Goal: Task Accomplishment & Management: Manage account settings

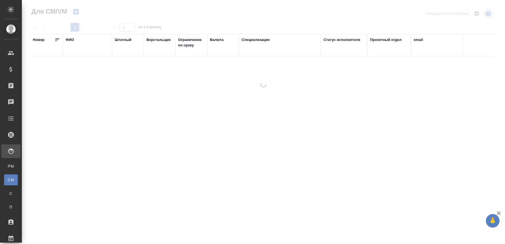
click at [68, 39] on div "ФИО" at bounding box center [70, 39] width 8 height 5
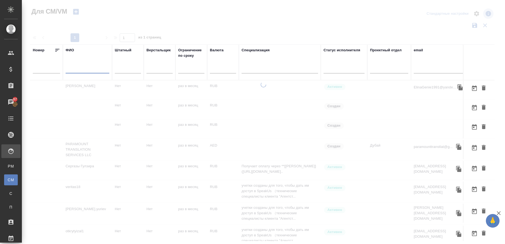
click at [78, 70] on input "text" at bounding box center [88, 70] width 44 height 7
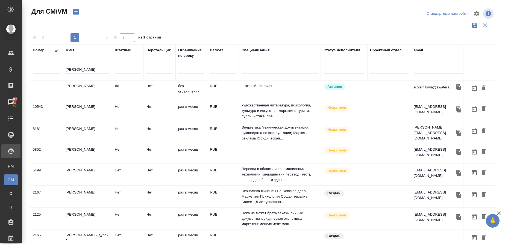
type input "[PERSON_NAME]"
click at [81, 85] on td "[PERSON_NAME]" at bounding box center [87, 90] width 49 height 19
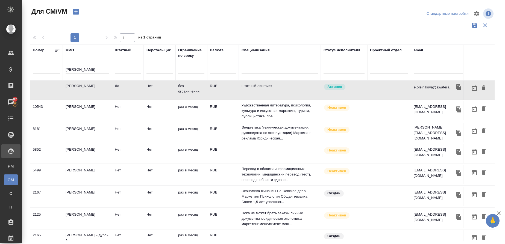
click at [81, 85] on td "[PERSON_NAME]" at bounding box center [87, 90] width 49 height 19
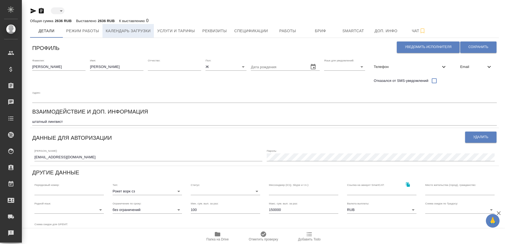
type input "active"
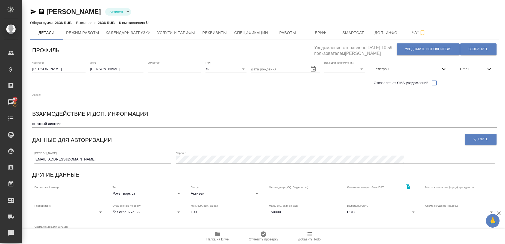
click at [142, 9] on body "🙏 .cls-1 fill:#fff; AWATERA Gusmanova Nailya Клиенты Спецификации Заказы 87 Чат…" at bounding box center [252, 122] width 505 height 244
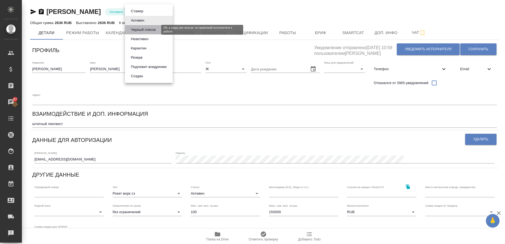
click at [151, 29] on button "Черный список" at bounding box center [143, 30] width 28 height 6
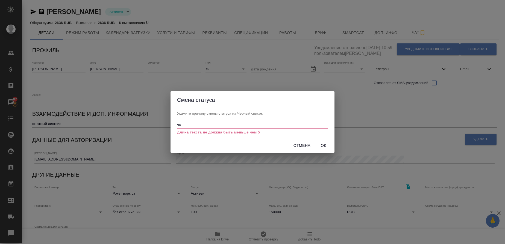
type input "чс"
click at [321, 144] on span "Ок" at bounding box center [323, 145] width 13 height 7
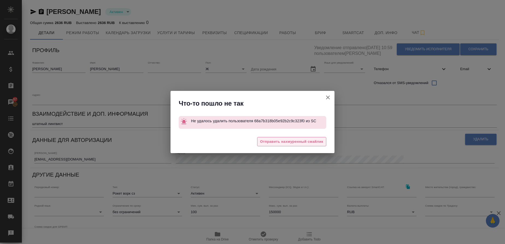
click at [308, 139] on span "Отправить нахмуренный смайлик" at bounding box center [291, 142] width 63 height 6
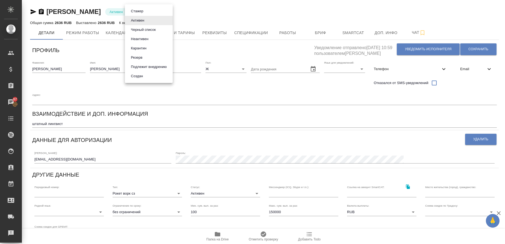
click at [142, 13] on body "🙏 .cls-1 fill:#fff; AWATERA Gusmanova Nailya Клиенты Спецификации Заказы 87 Чат…" at bounding box center [252, 122] width 505 height 244
click at [141, 33] on li "Черный список" at bounding box center [149, 29] width 48 height 9
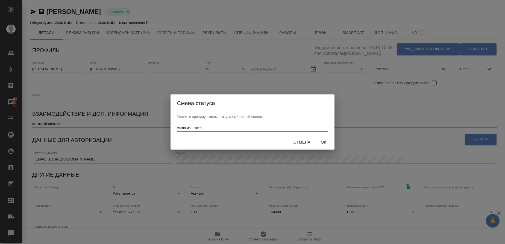
type input "ушла из штата"
click at [323, 141] on span "Ок" at bounding box center [323, 142] width 13 height 7
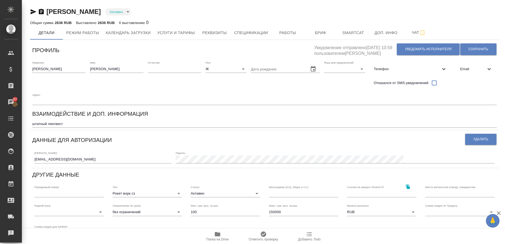
type input "blackList"
